Goal: Transaction & Acquisition: Obtain resource

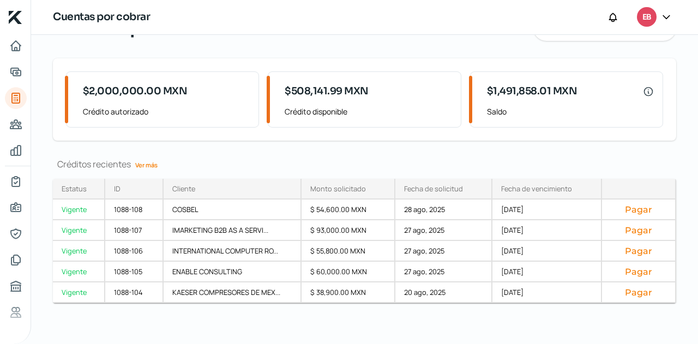
scroll to position [60, 0]
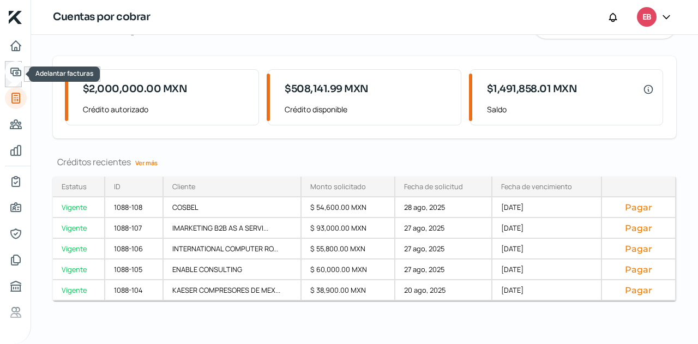
click at [17, 75] on icon "Adelantar facturas" at bounding box center [15, 71] width 13 height 13
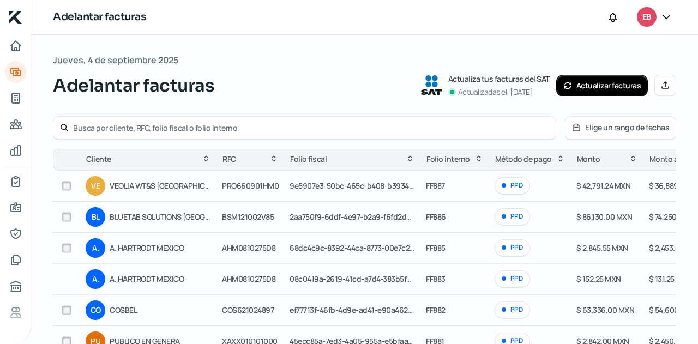
click at [65, 188] on input "checkbox" at bounding box center [67, 186] width 10 height 10
checkbox input "true"
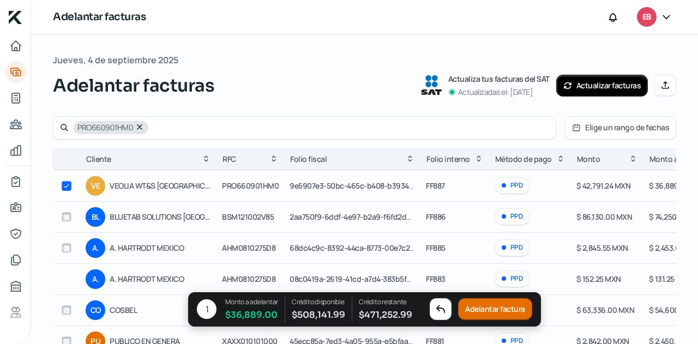
click at [493, 309] on button "Adelantar factura" at bounding box center [495, 310] width 74 height 22
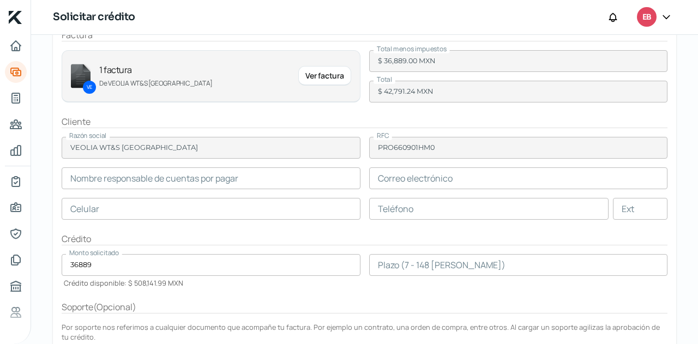
scroll to position [109, 0]
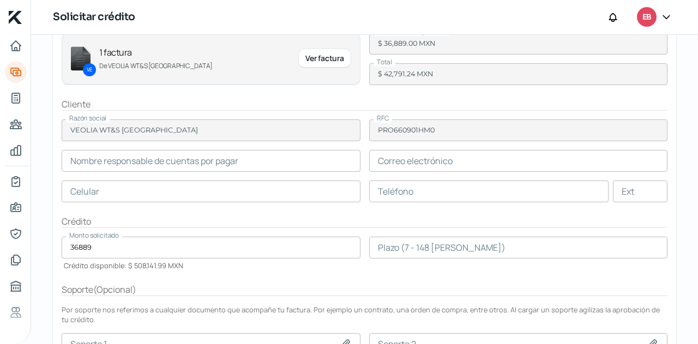
click at [159, 158] on input "text" at bounding box center [211, 161] width 299 height 22
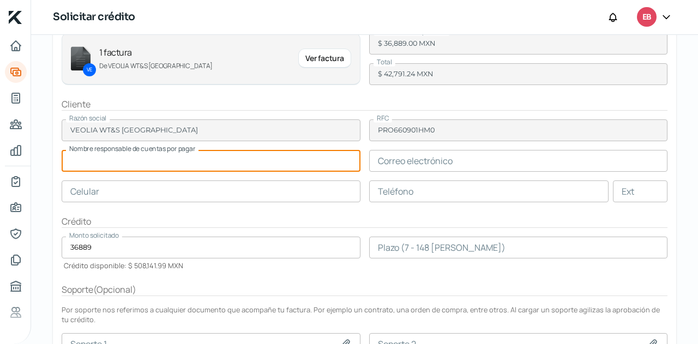
paste input "[PERSON_NAME]"
type input "[PERSON_NAME]"
click at [409, 162] on input "text" at bounding box center [518, 161] width 299 height 22
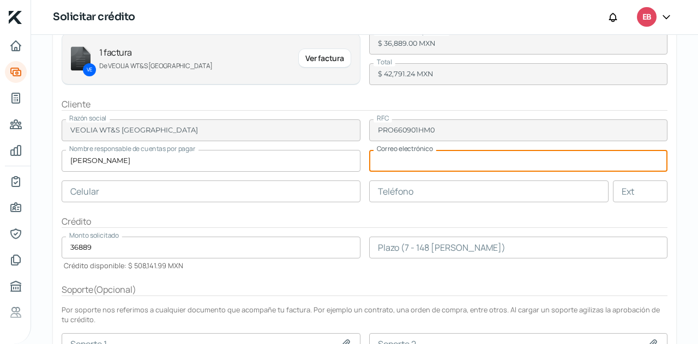
paste input "[EMAIL_ADDRESS][DOMAIN_NAME]"
type input "[EMAIL_ADDRESS][DOMAIN_NAME]"
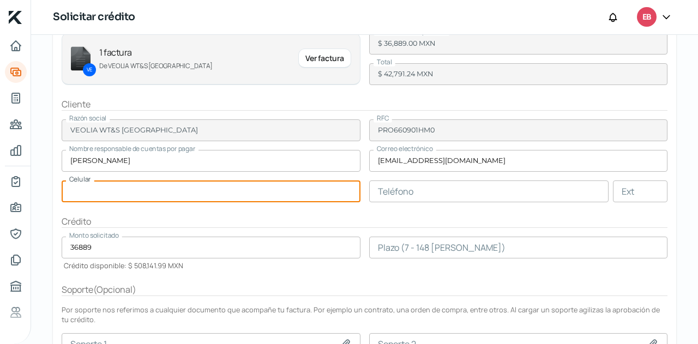
click at [208, 184] on input "text" at bounding box center [211, 192] width 299 height 22
paste input "52 - 1565 - 1143"
type input "52 - 1565 - 1143"
click at [234, 210] on form "Factura VE 1 factura De VEOLIA WT&S MEXICO Ver factura Total menos impuestos $ …" at bounding box center [365, 221] width 624 height 429
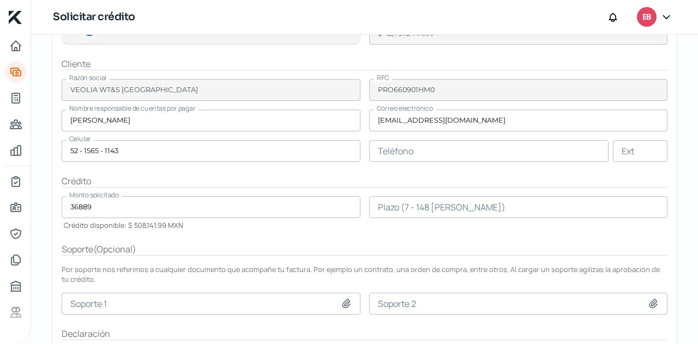
scroll to position [164, 0]
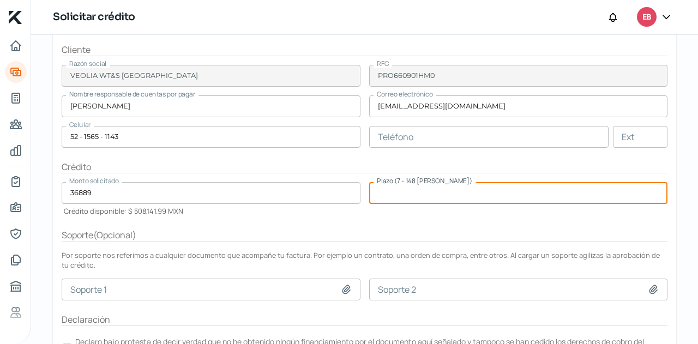
click at [413, 200] on input "number" at bounding box center [518, 193] width 299 height 22
type input "90"
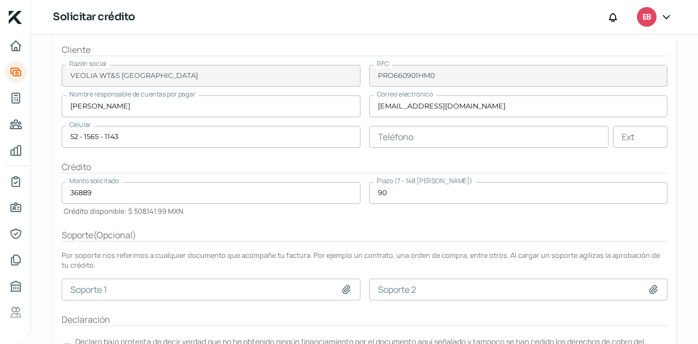
click at [399, 218] on form "Factura VE 1 factura De VEOLIA WT&S MEXICO Ver factura Total menos impuestos $ …" at bounding box center [365, 167] width 624 height 429
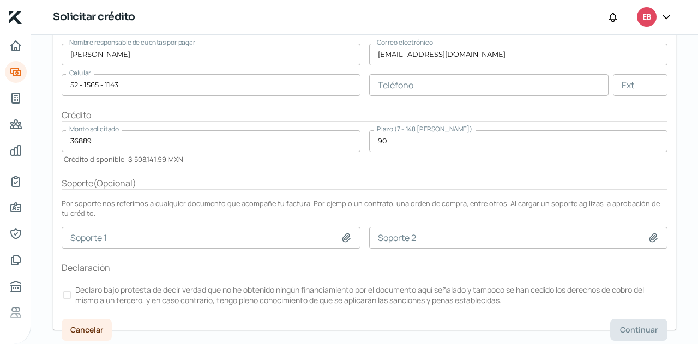
click at [69, 291] on div at bounding box center [67, 295] width 8 height 8
click at [637, 328] on span "Continuar" at bounding box center [639, 330] width 38 height 8
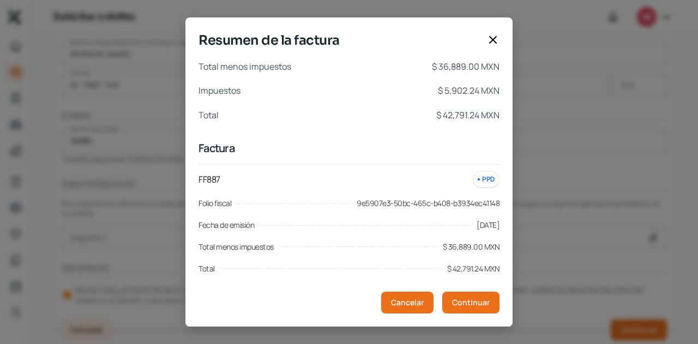
scroll to position [6, 0]
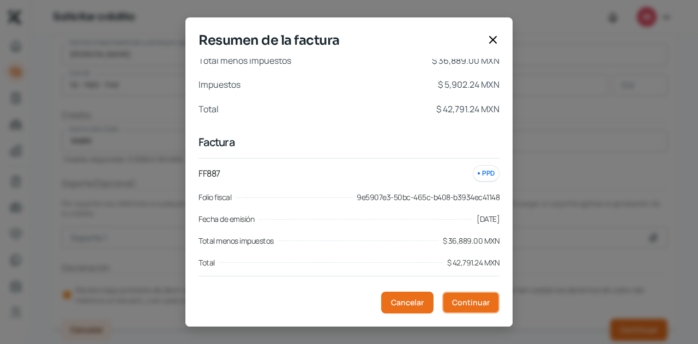
click at [477, 301] on span "Continuar" at bounding box center [471, 303] width 38 height 8
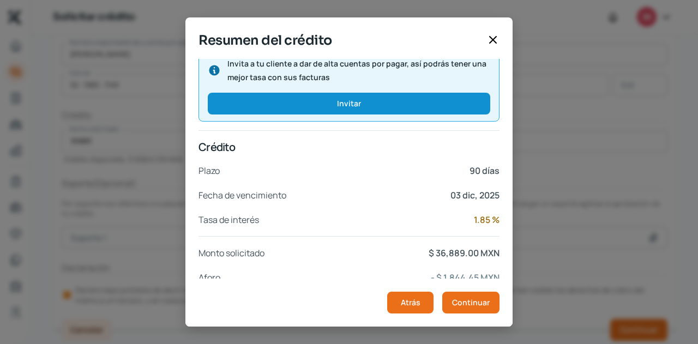
scroll to position [238, 0]
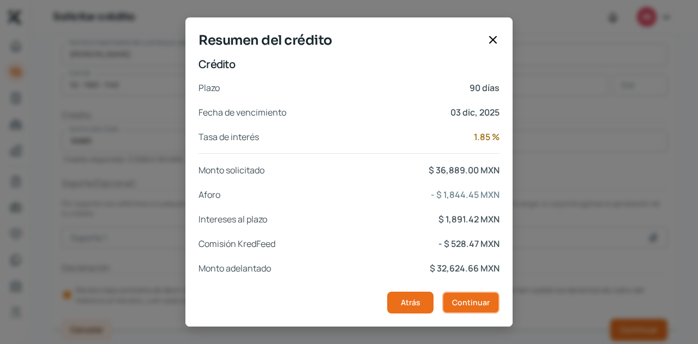
click at [459, 299] on span "Continuar" at bounding box center [471, 303] width 38 height 8
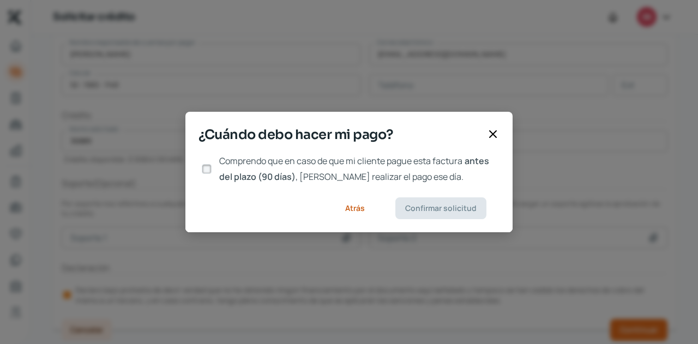
scroll to position [0, 0]
click at [207, 169] on input "Comprendo que en caso de que mi cliente pague esta factura antes del plazo (90 …" at bounding box center [207, 169] width 10 height 10
checkbox input "true"
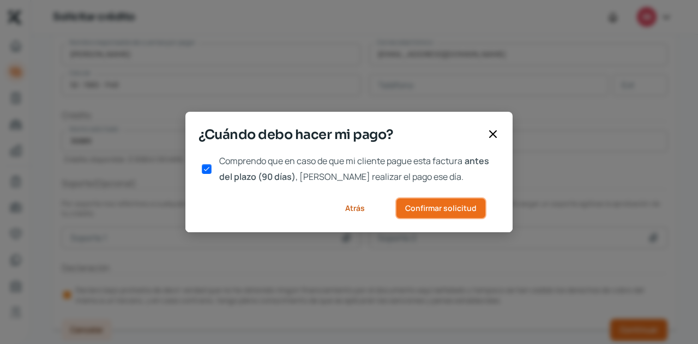
click at [423, 214] on button "Confirmar solicitud" at bounding box center [441, 208] width 91 height 22
